Goal: Go to known website: Access a specific website the user already knows

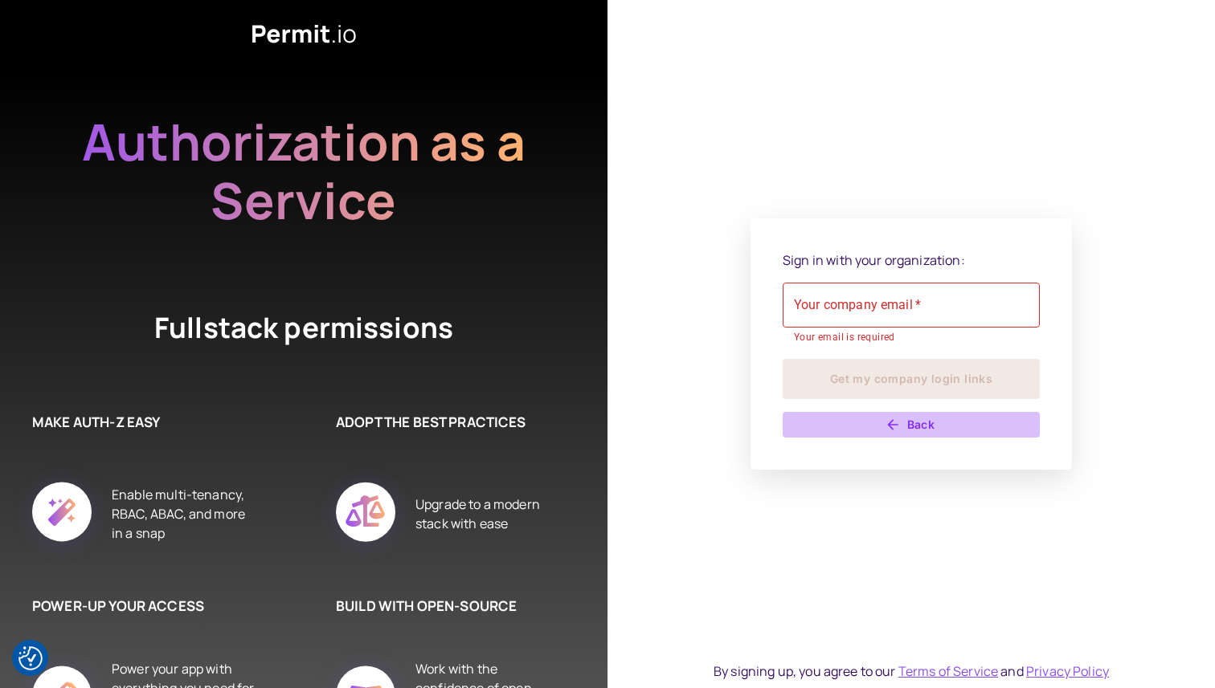
click at [901, 416] on button "Back" at bounding box center [910, 425] width 257 height 26
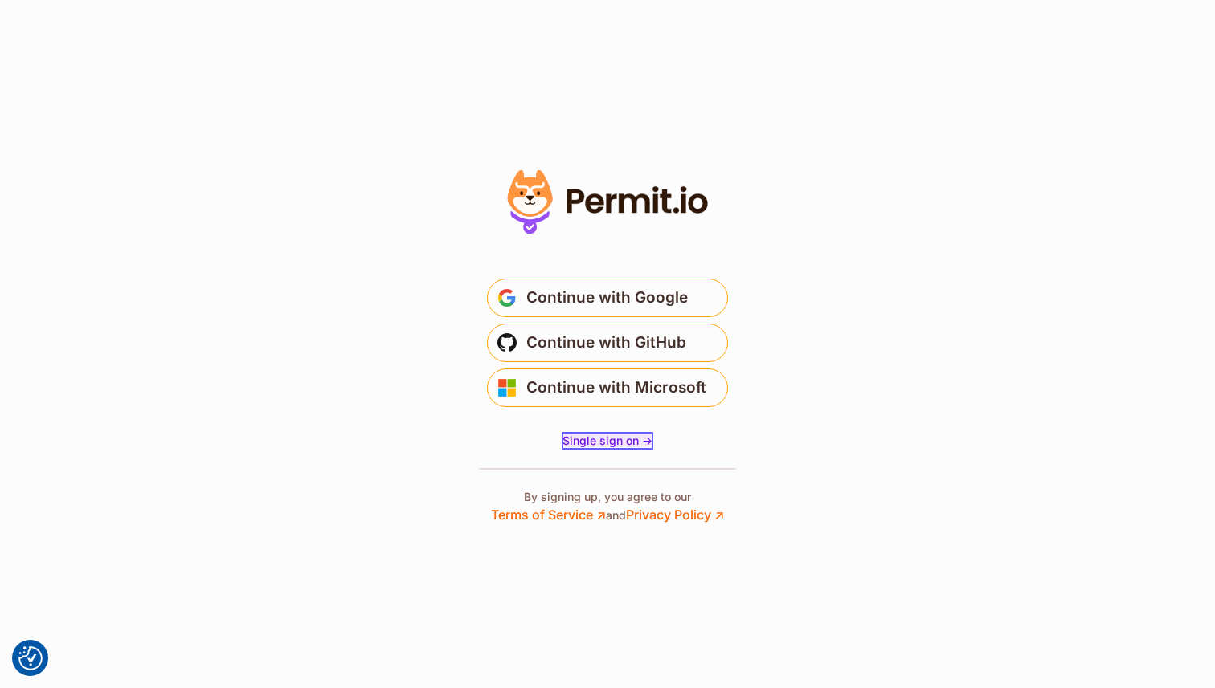
click at [601, 443] on span "Single sign on ->" at bounding box center [607, 441] width 90 height 14
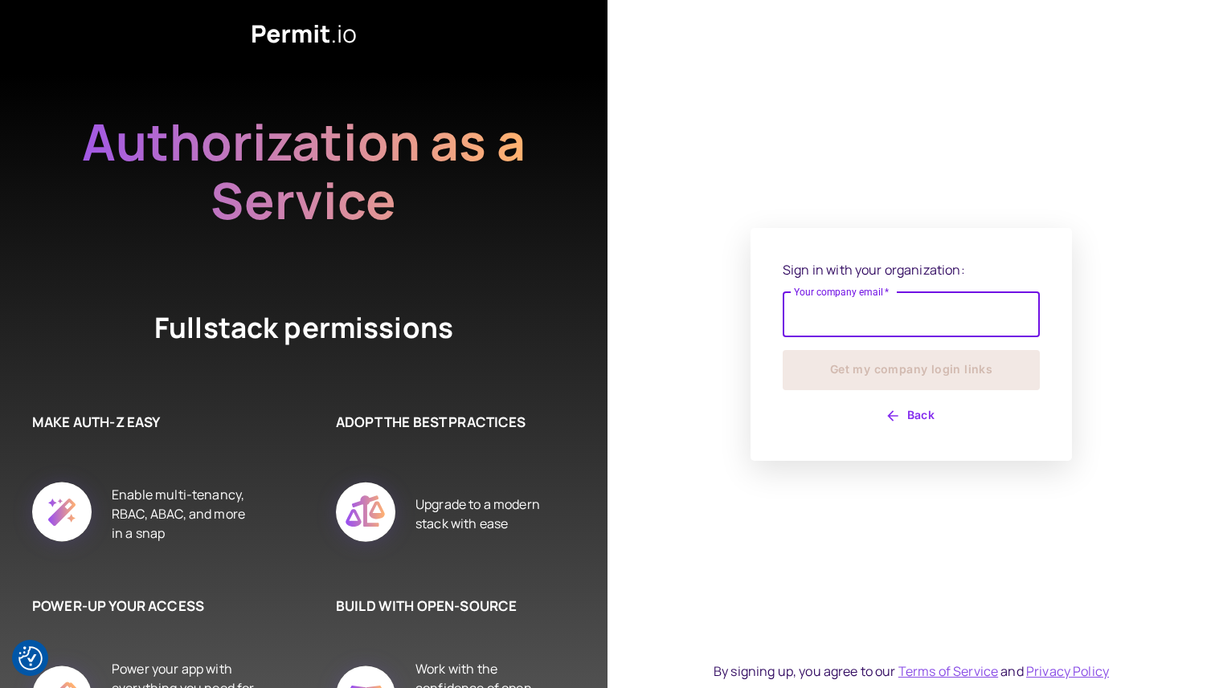
click at [851, 310] on input "Your company email   *" at bounding box center [910, 314] width 257 height 45
type input "**********"
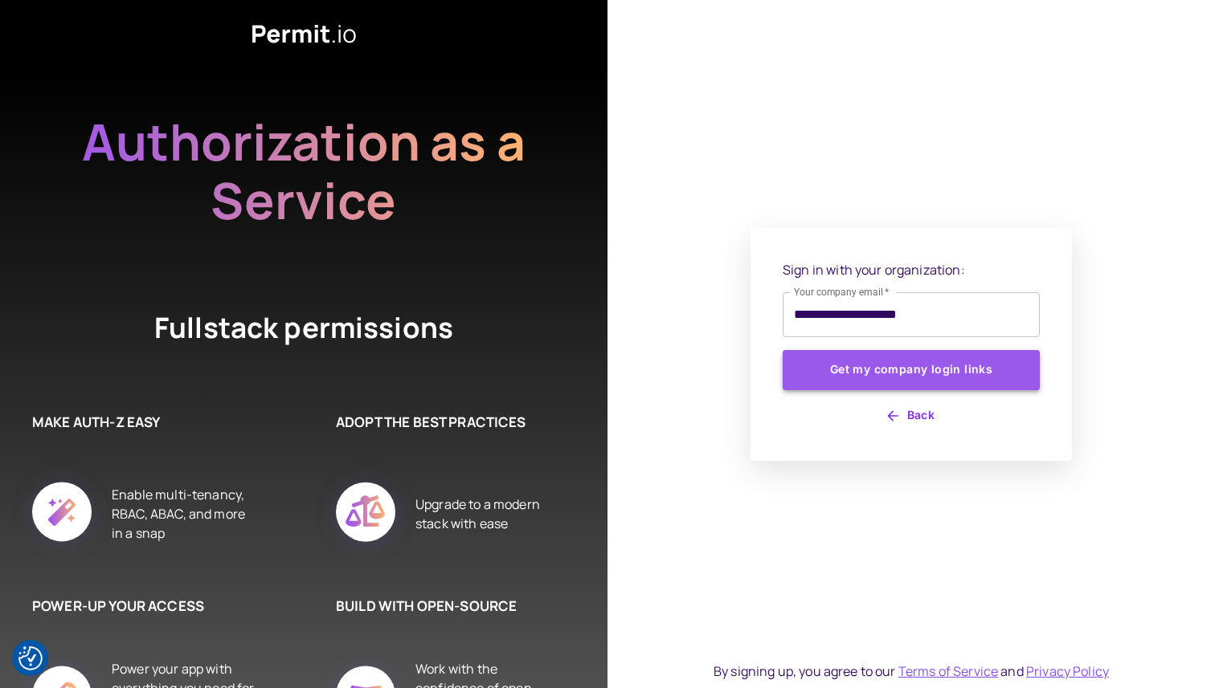
click at [929, 370] on button "Get my company login links" at bounding box center [910, 370] width 257 height 40
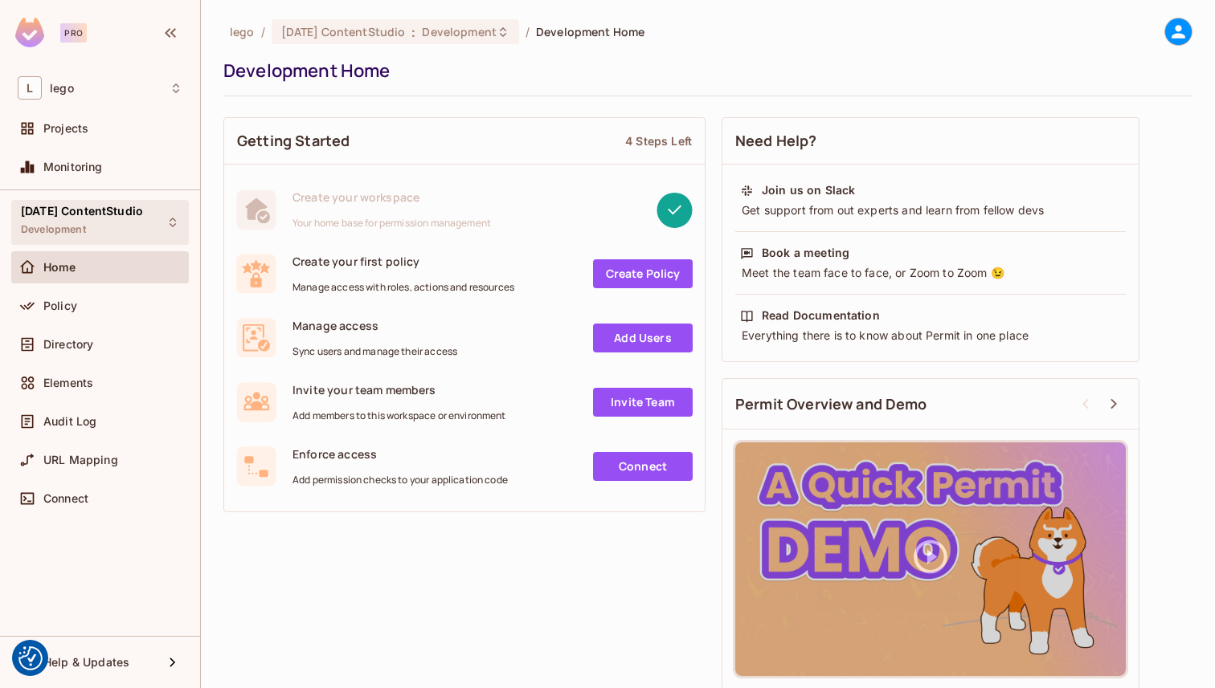
click at [121, 219] on div "[DATE] ContentStudio Development" at bounding box center [82, 222] width 122 height 35
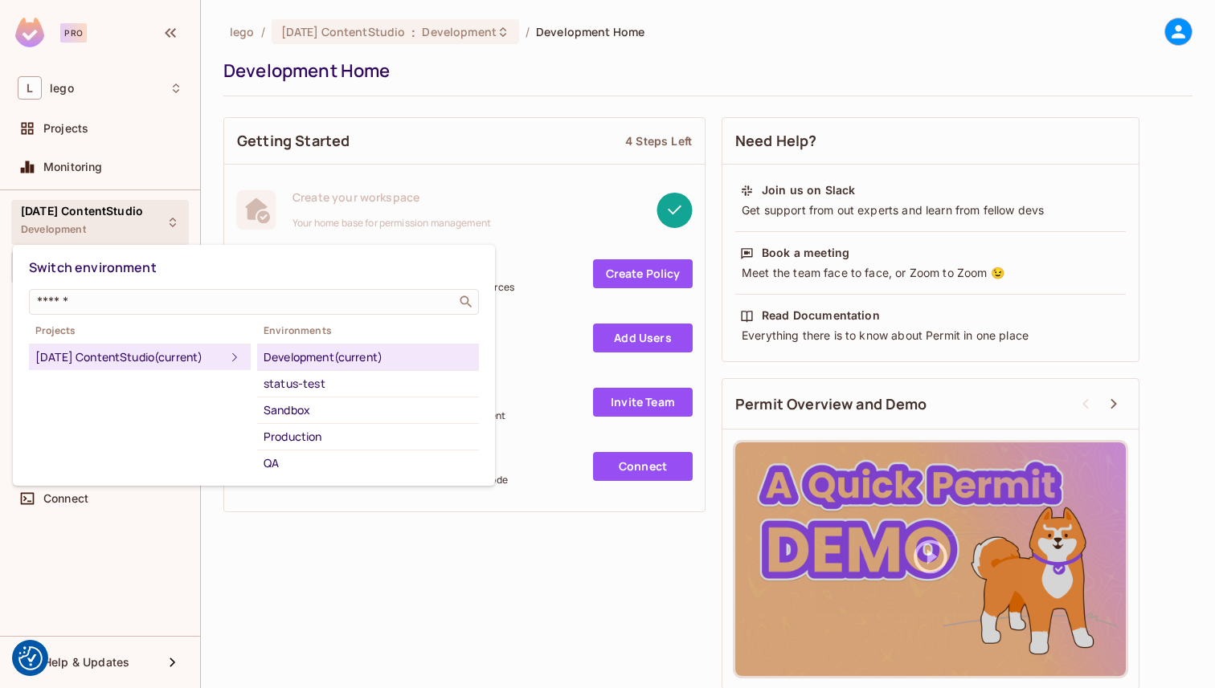
click at [124, 231] on div at bounding box center [607, 344] width 1215 height 688
